Goal: Use online tool/utility: Use online tool/utility

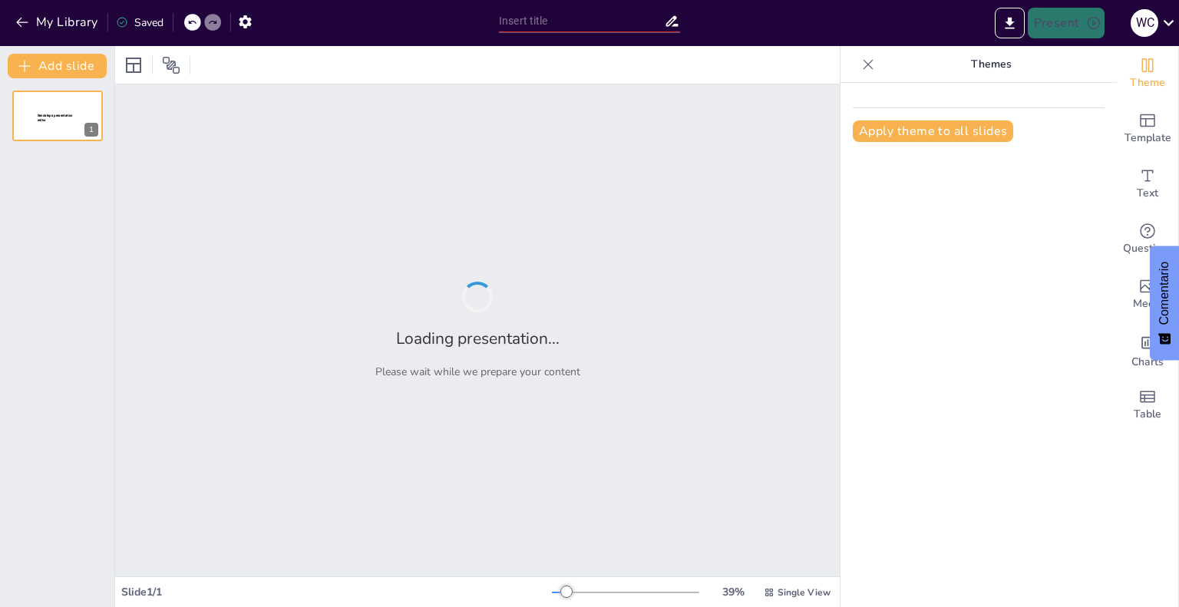
type input "Plan de Marketing y Distribución para Dermage en [GEOGRAPHIC_DATA]"
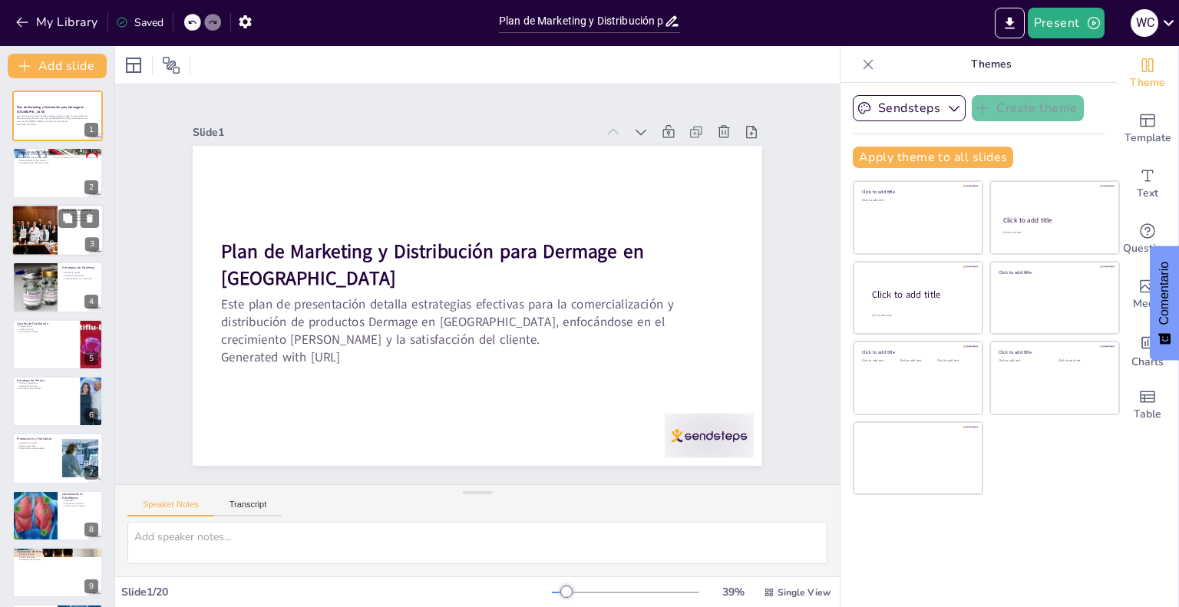
click at [44, 223] on div at bounding box center [34, 230] width 89 height 52
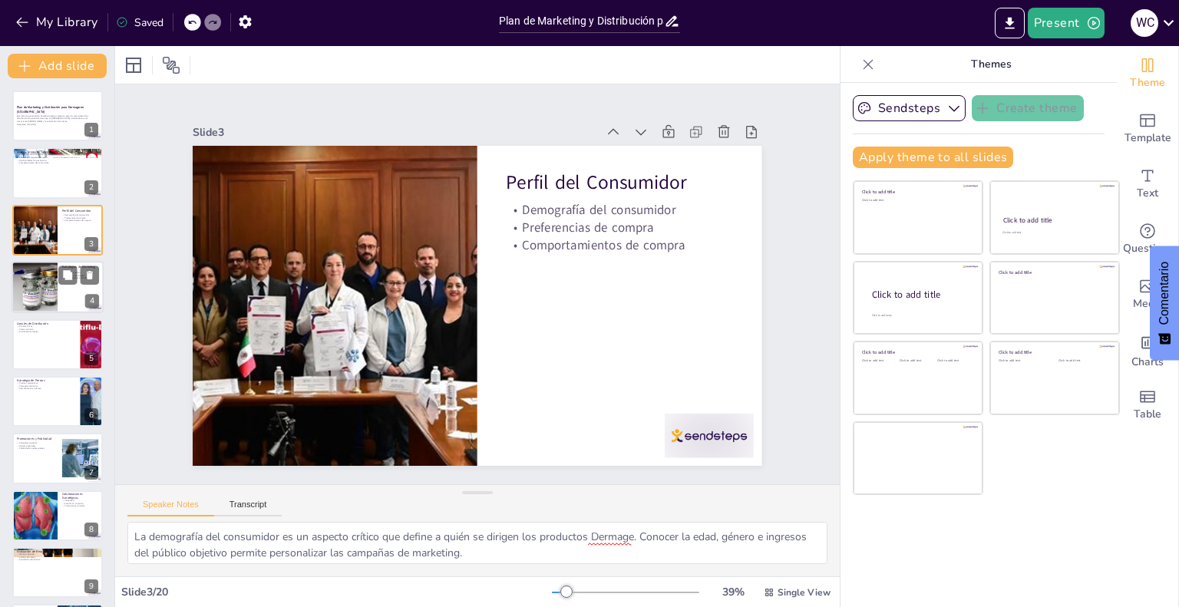
click at [20, 282] on div at bounding box center [34, 287] width 81 height 52
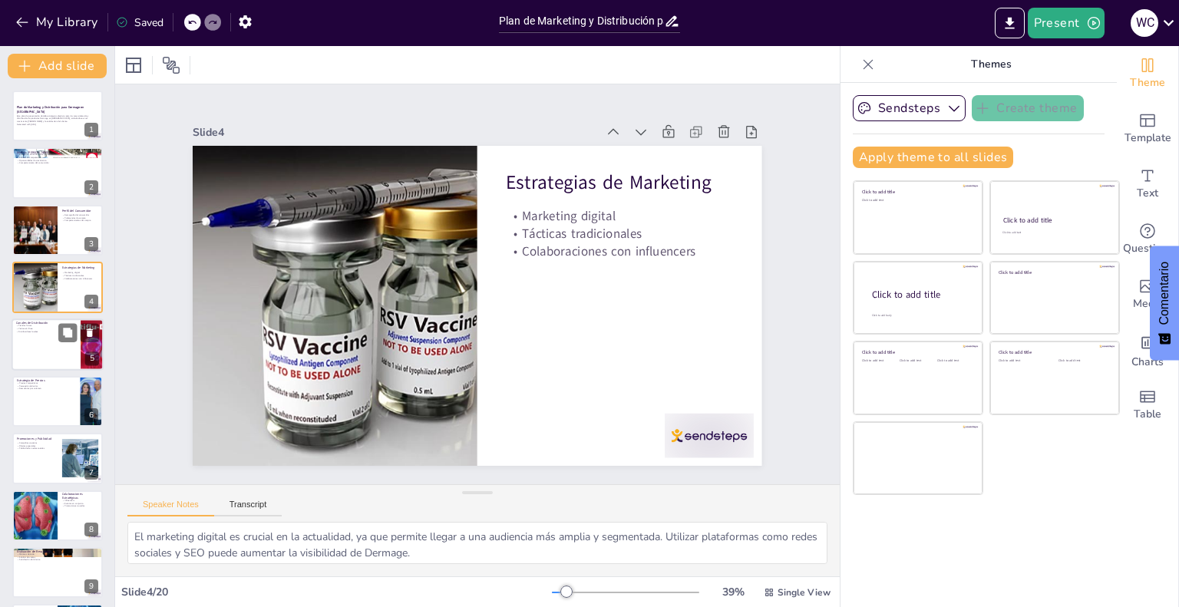
click at [38, 348] on div at bounding box center [58, 345] width 92 height 52
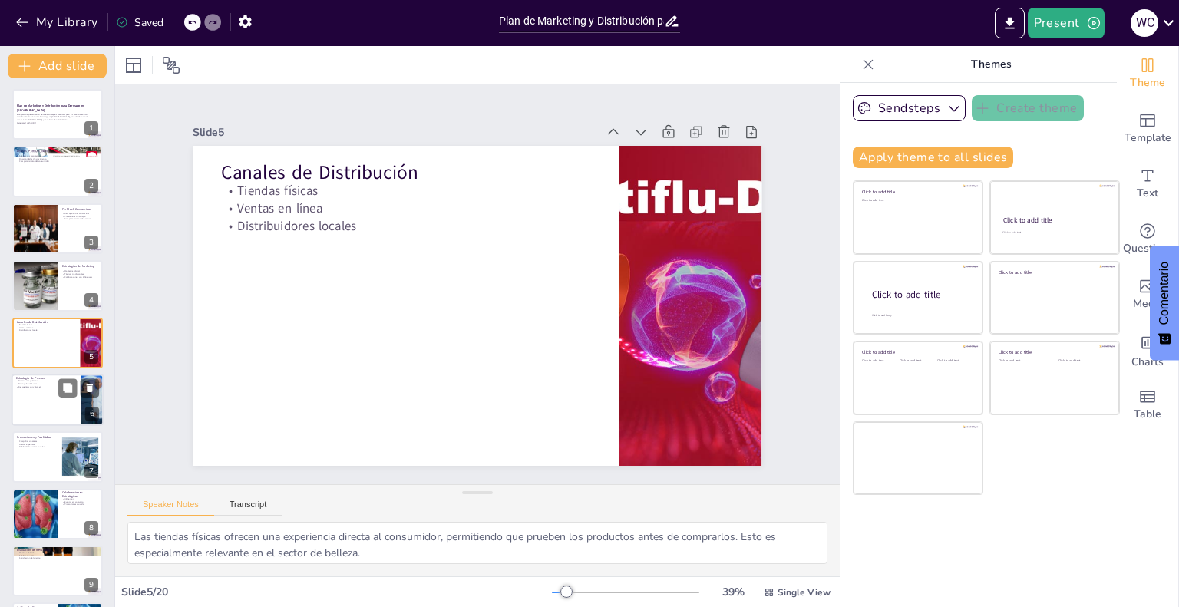
click at [29, 402] on div at bounding box center [58, 400] width 92 height 52
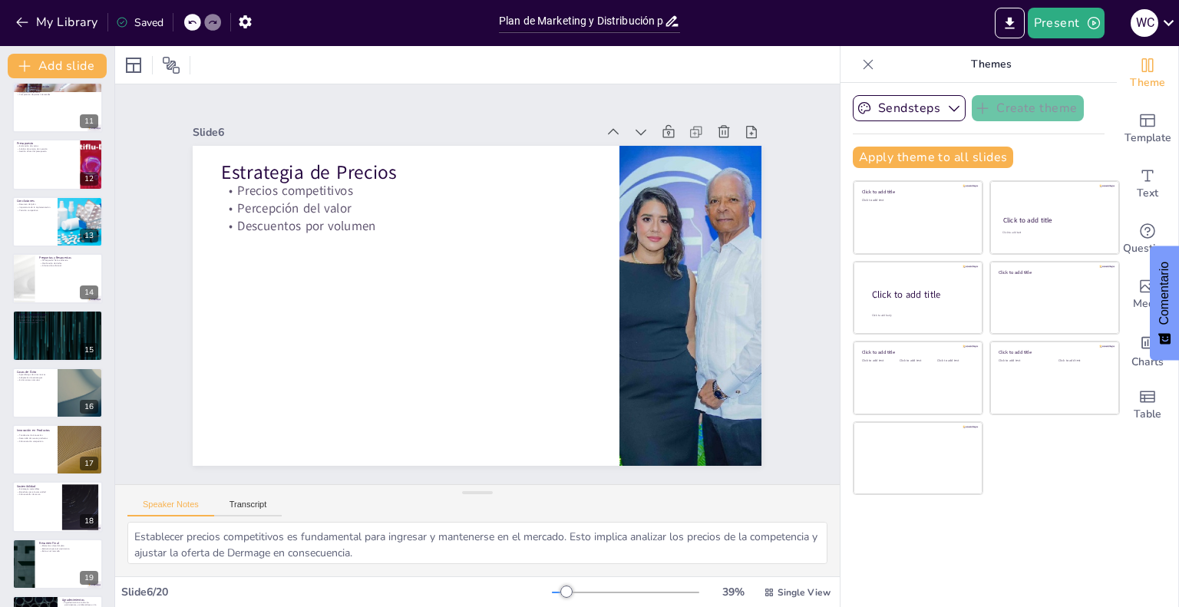
scroll to position [596, 0]
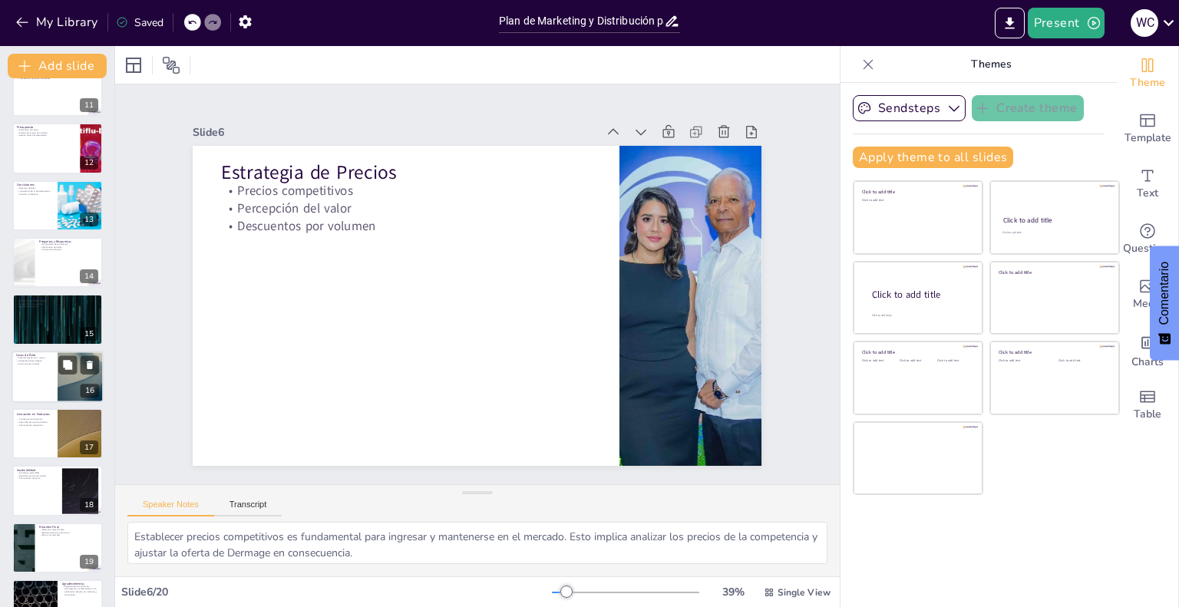
click at [34, 375] on div at bounding box center [58, 377] width 92 height 52
type textarea "Aprender de los éxitos y fracasos de otras marcas puede proporcionar a Dermage …"
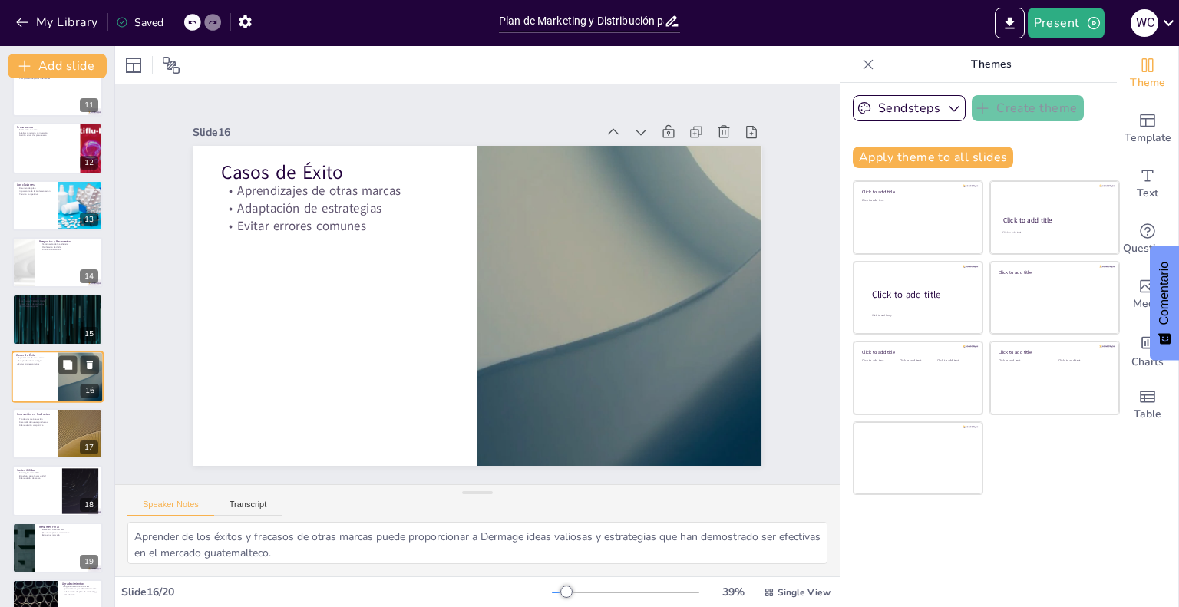
scroll to position [629, 0]
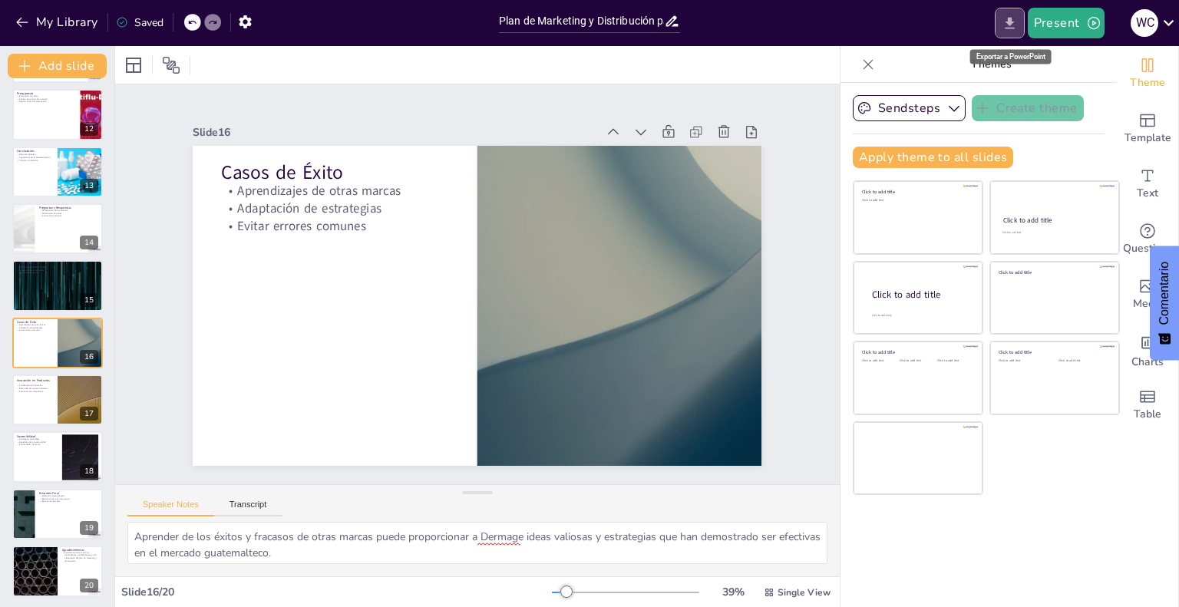
click at [1017, 19] on icon "Export to PowerPoint" at bounding box center [1010, 23] width 16 height 16
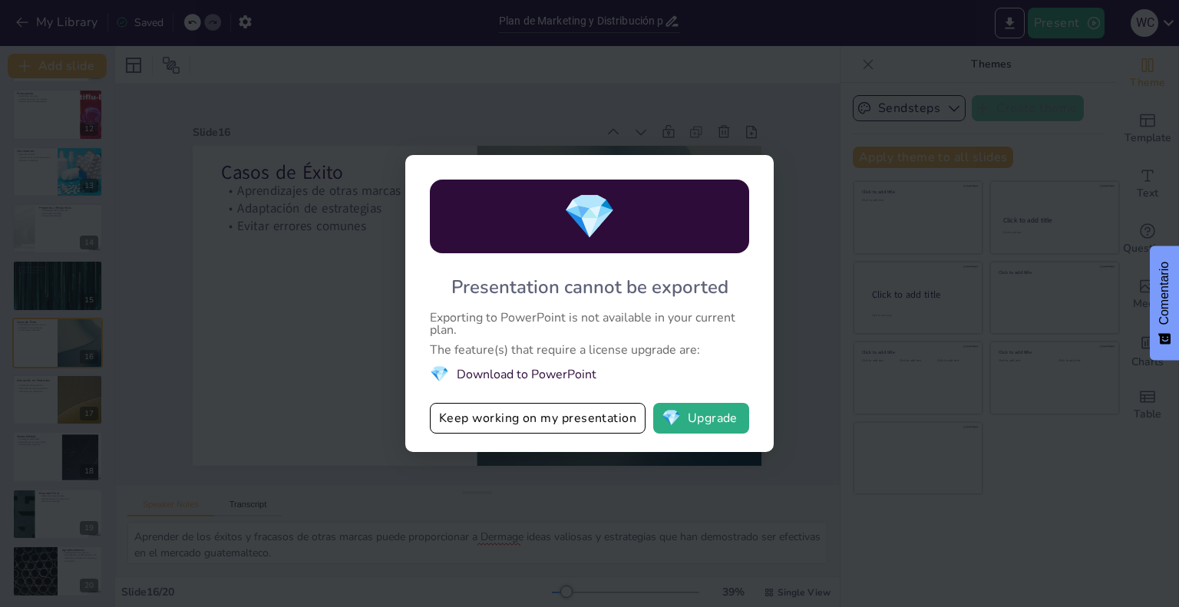
click at [771, 90] on div "💎 Presentation cannot be exported Exporting to PowerPoint is not available in y…" at bounding box center [589, 303] width 1179 height 607
click at [452, 423] on button "Keep working on my presentation" at bounding box center [538, 418] width 216 height 31
